Goal: Use online tool/utility: Utilize a website feature to perform a specific function

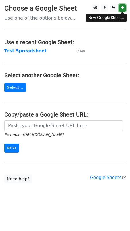
click at [122, 8] on icon at bounding box center [122, 8] width 3 height 4
click at [39, 21] on main "Choose a Google Sheet Use one of the options below... Use a recent Google Sheet…" at bounding box center [65, 93] width 130 height 179
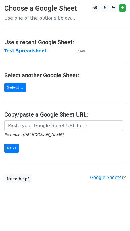
click at [10, 92] on main "Choose a Google Sheet Use one of the options below... Use a recent Google Sheet…" at bounding box center [65, 93] width 130 height 179
click at [11, 87] on link "Select..." at bounding box center [15, 87] width 22 height 9
click at [18, 87] on link "Select..." at bounding box center [15, 87] width 22 height 9
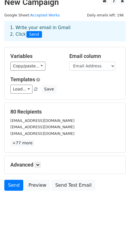
scroll to position [7, 0]
